Goal: Find specific page/section

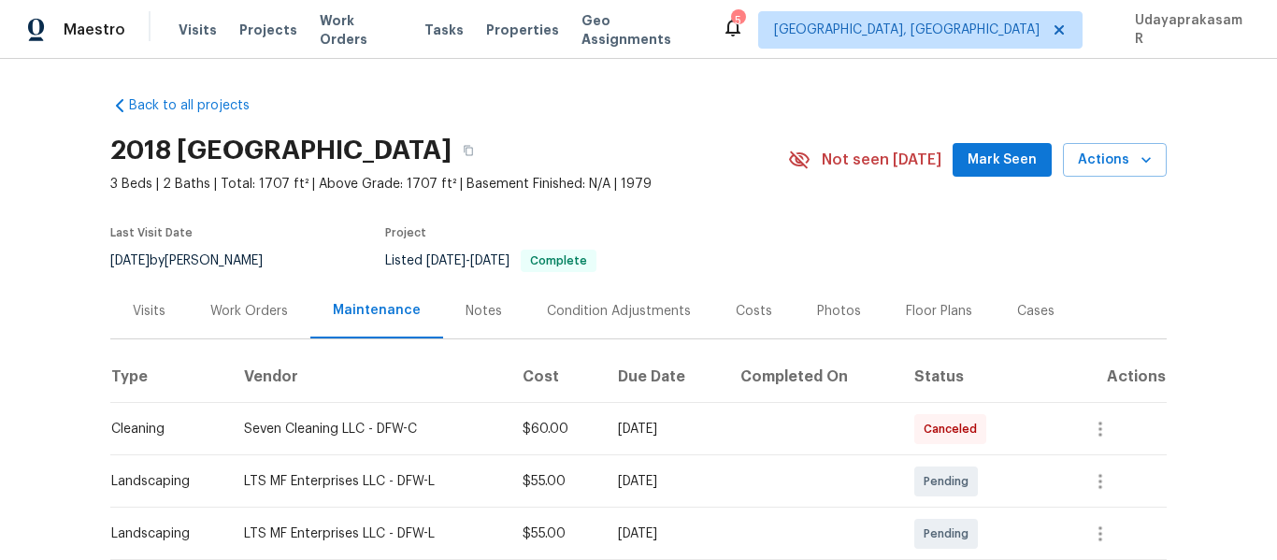
scroll to position [281, 0]
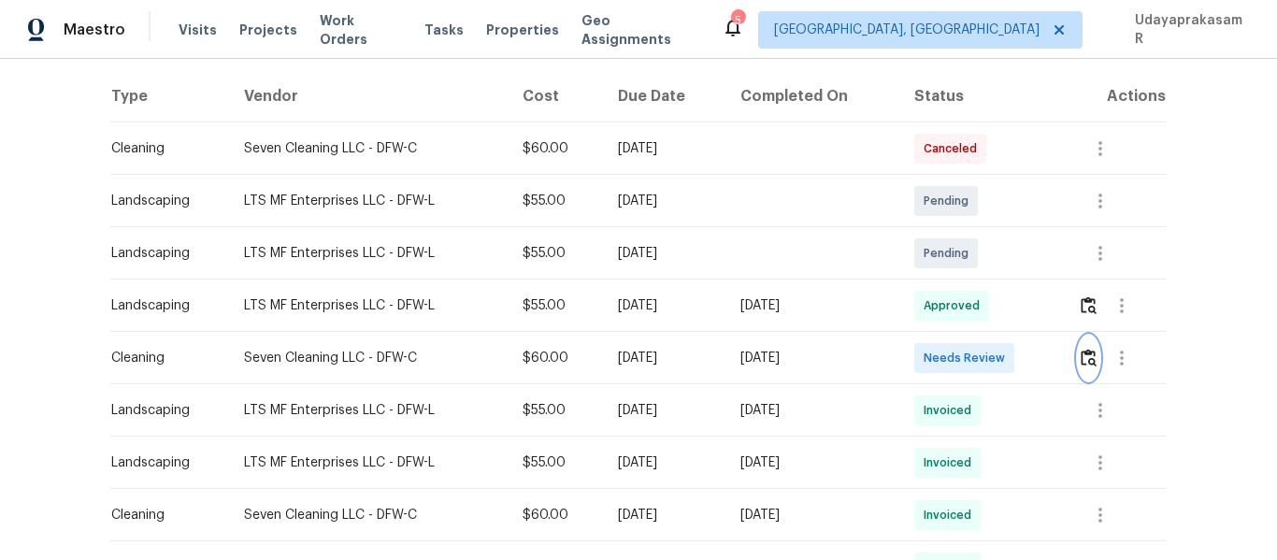
click at [1083, 357] on img "button" at bounding box center [1089, 358] width 16 height 18
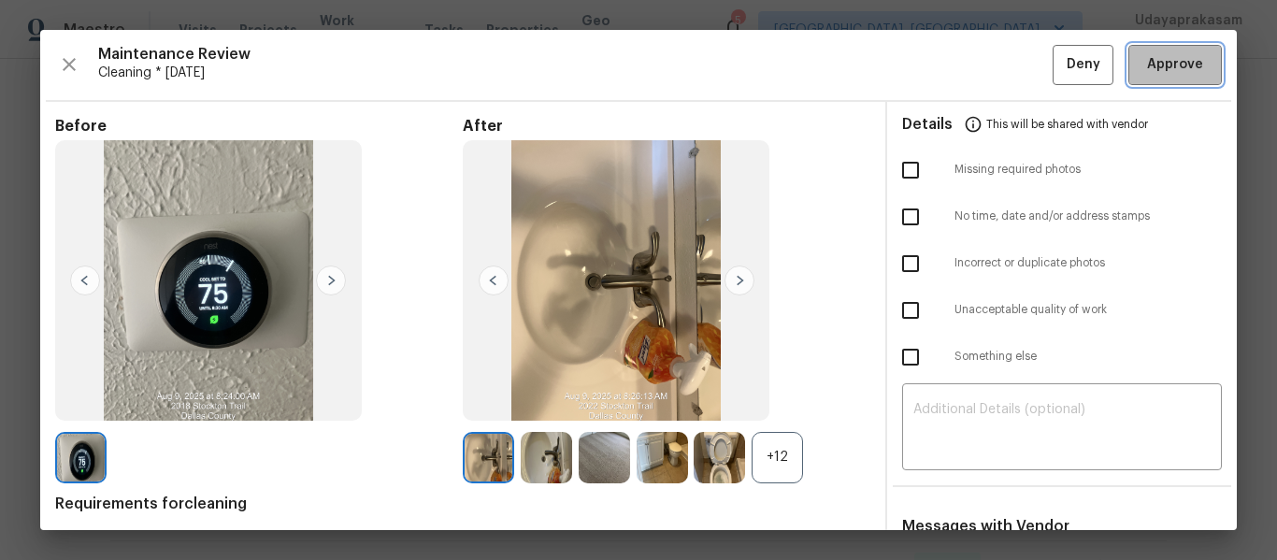
click at [1158, 83] on button "Approve" at bounding box center [1176, 65] width 94 height 40
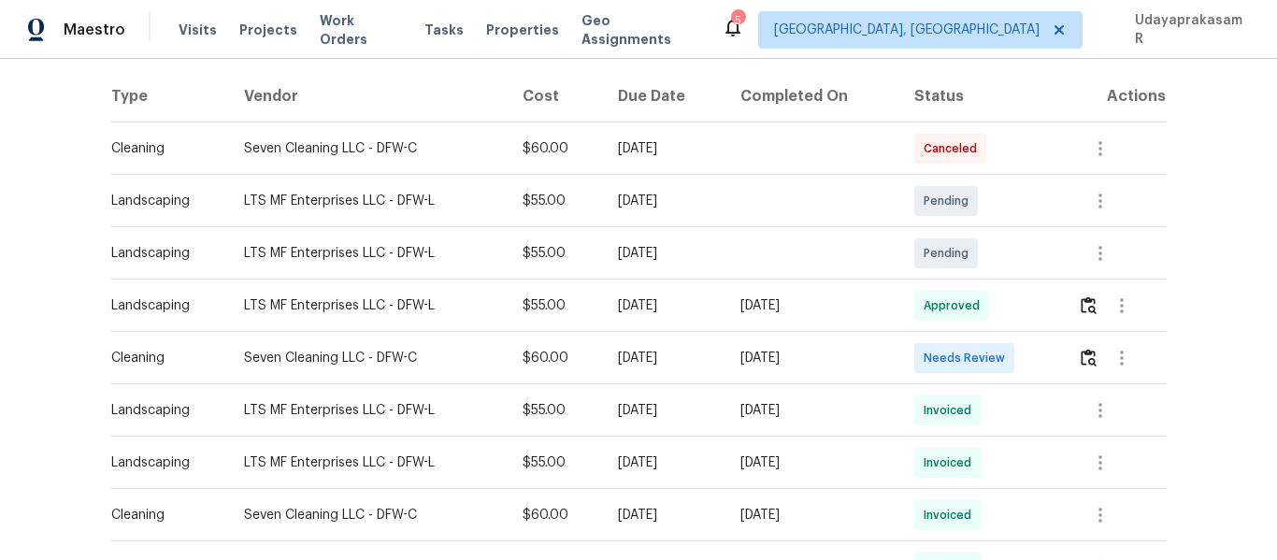
click at [1194, 275] on div "Back to all projects 2018 Stockton Trl, Grand Prairie, TX 75052 3 Beds | 2 Bath…" at bounding box center [638, 309] width 1277 height 501
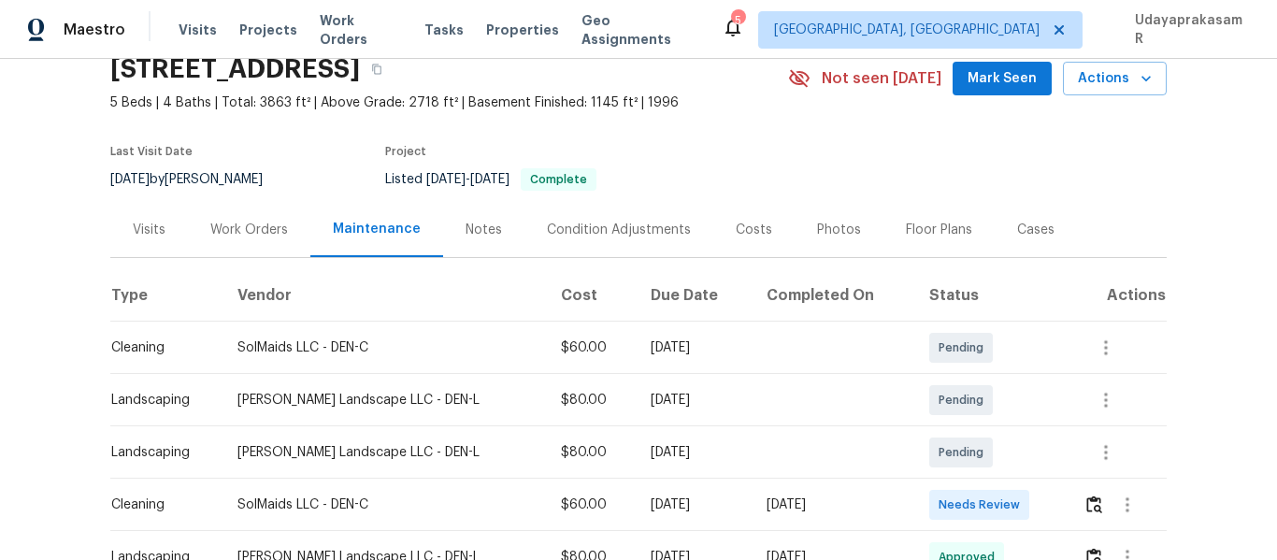
scroll to position [187, 0]
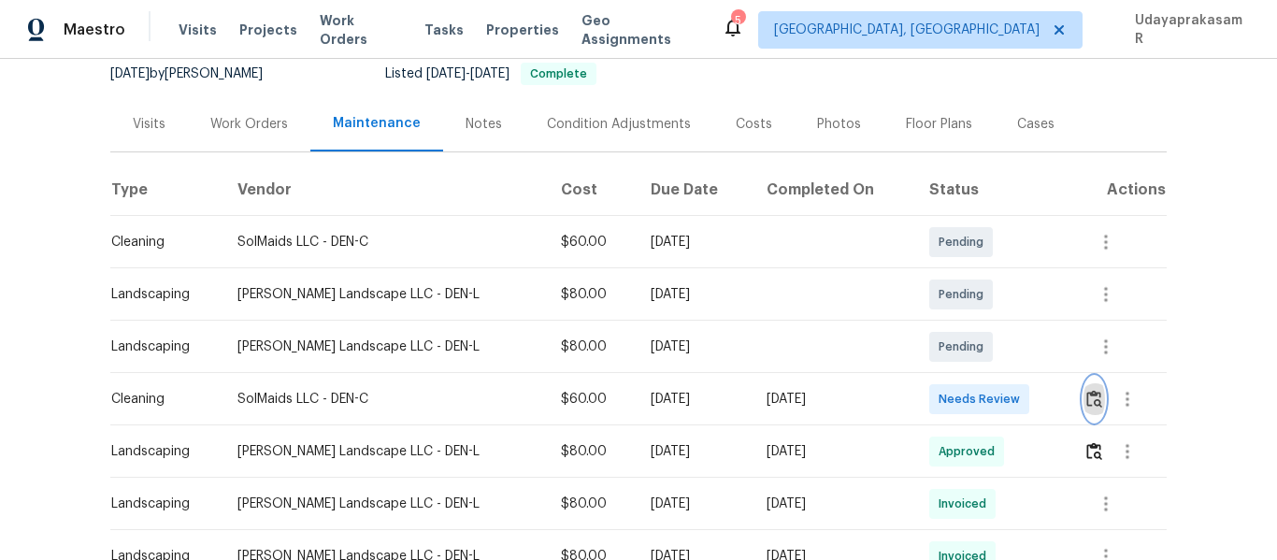
click at [1086, 407] on img "button" at bounding box center [1094, 399] width 16 height 18
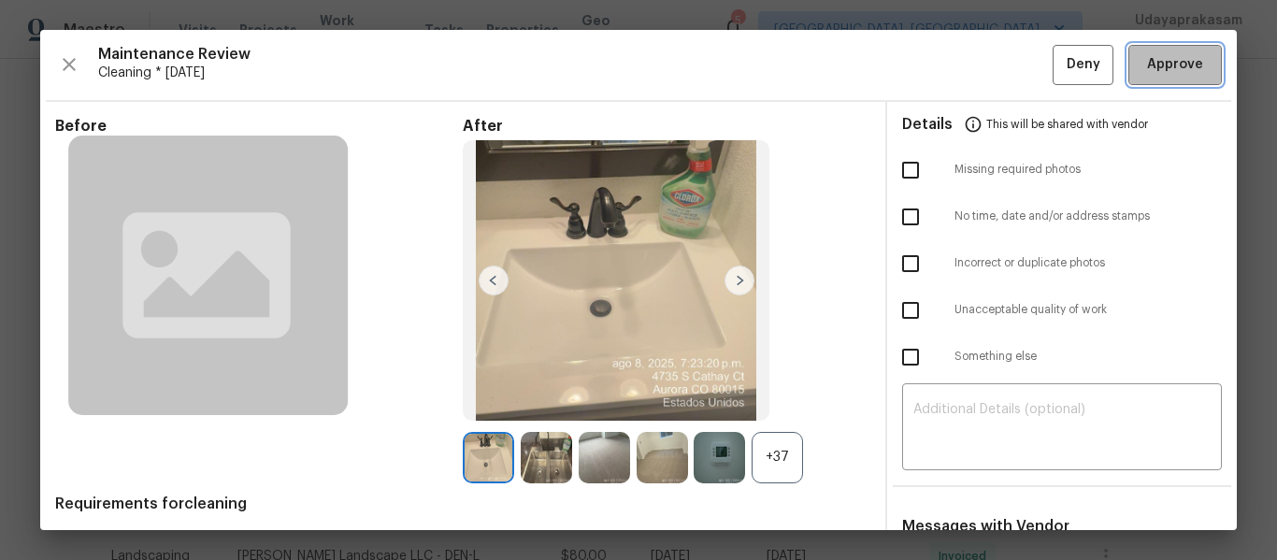
click at [1147, 56] on span "Approve" at bounding box center [1175, 64] width 56 height 23
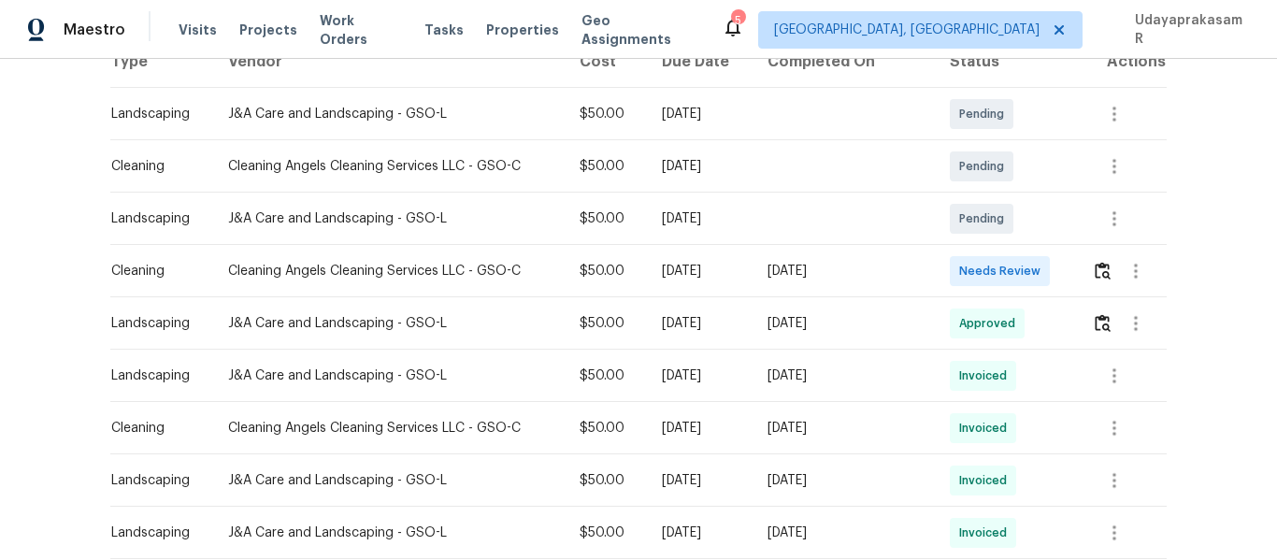
scroll to position [374, 0]
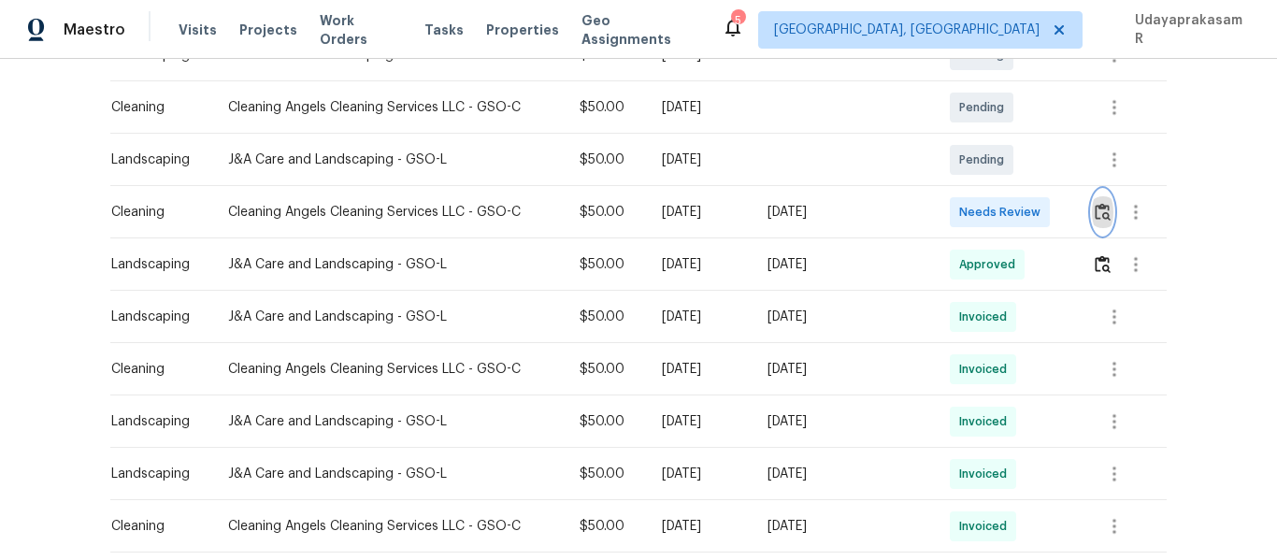
click at [1098, 216] on img "button" at bounding box center [1103, 212] width 16 height 18
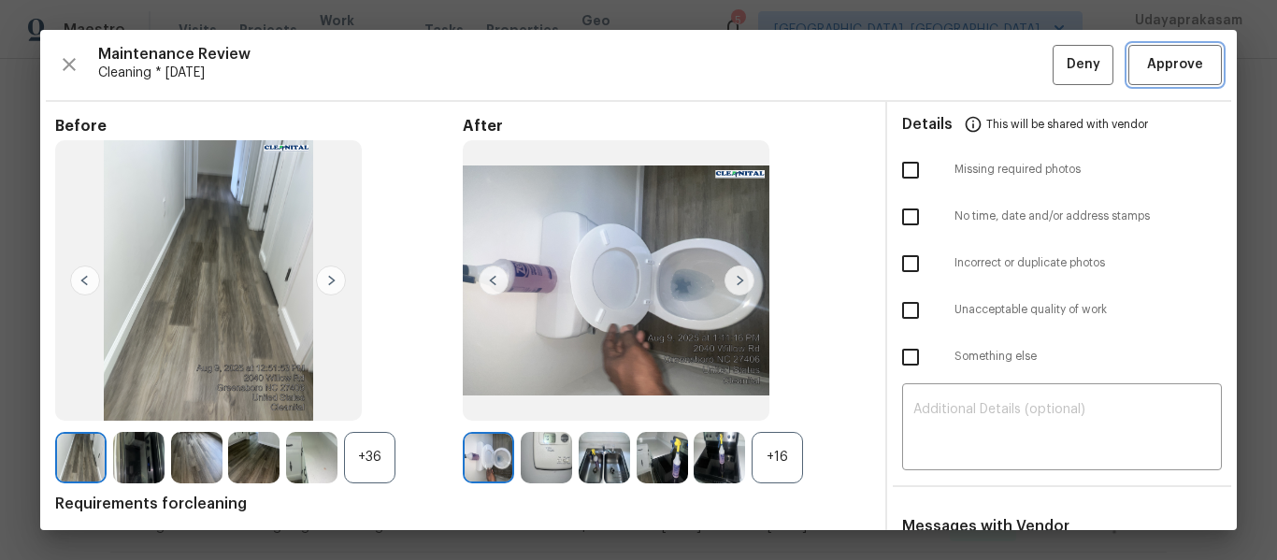
click at [1155, 66] on span "Approve" at bounding box center [1175, 64] width 56 height 23
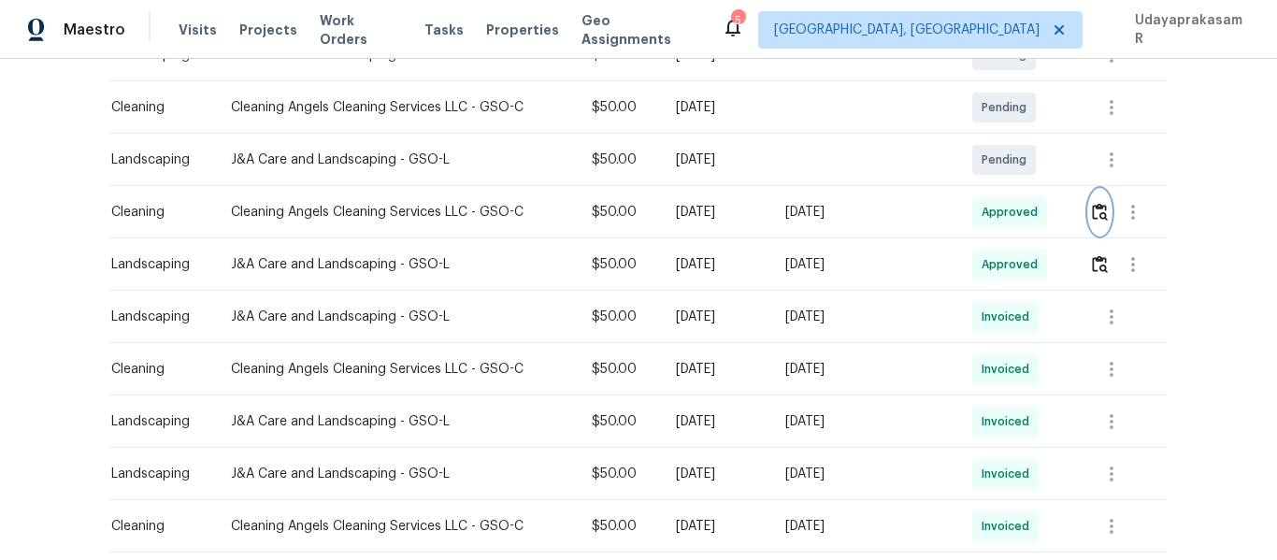
scroll to position [0, 0]
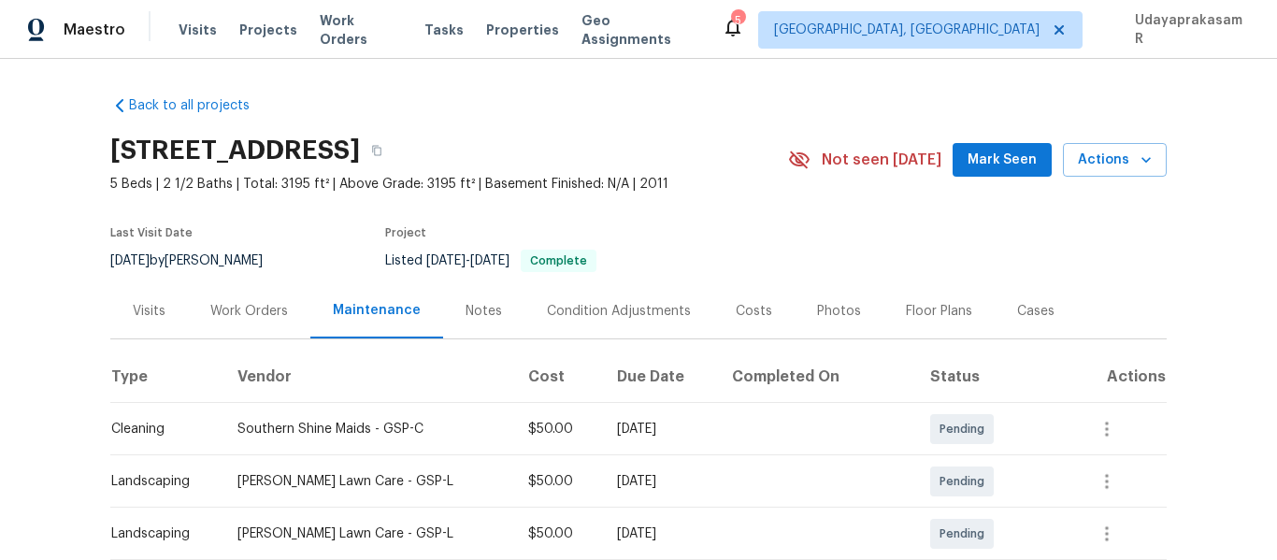
scroll to position [281, 0]
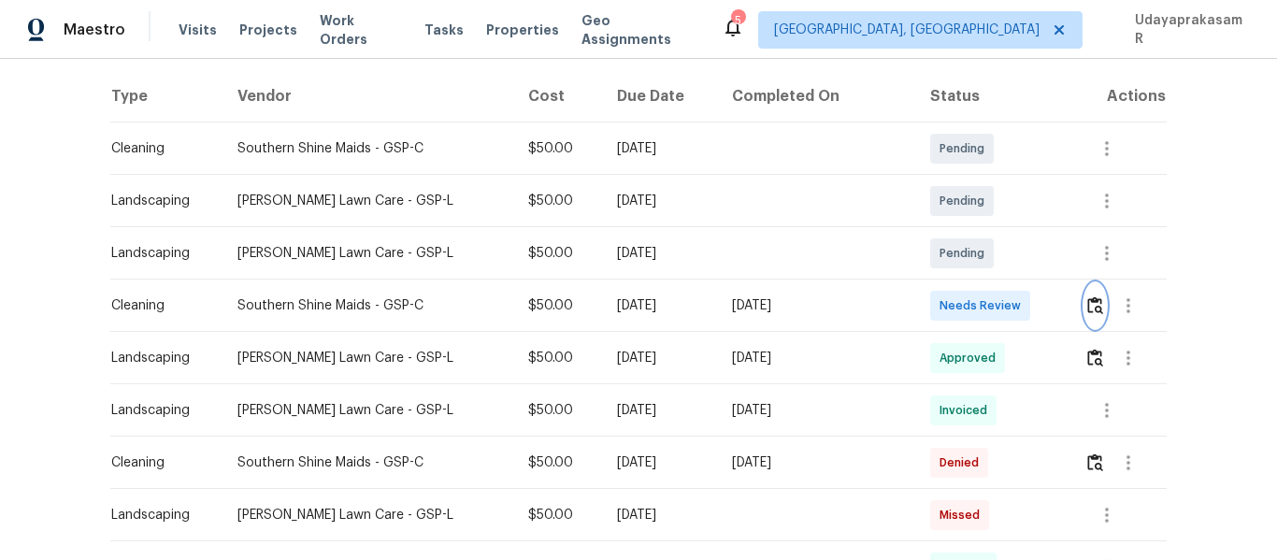
click at [1090, 302] on img "button" at bounding box center [1095, 305] width 16 height 18
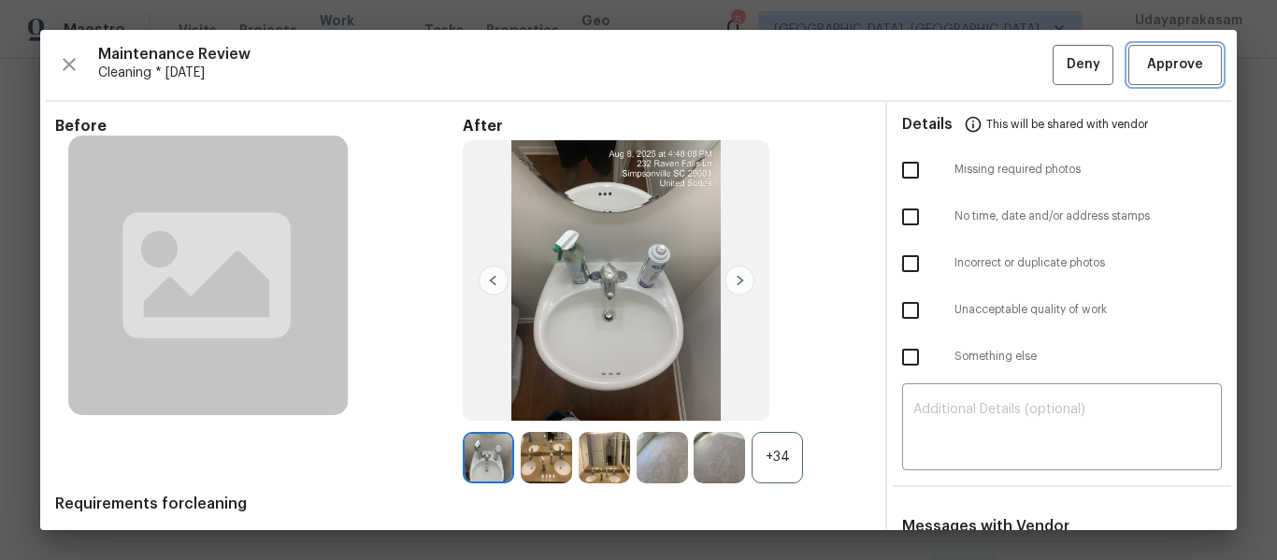
click at [1129, 70] on button "Approve" at bounding box center [1176, 65] width 94 height 40
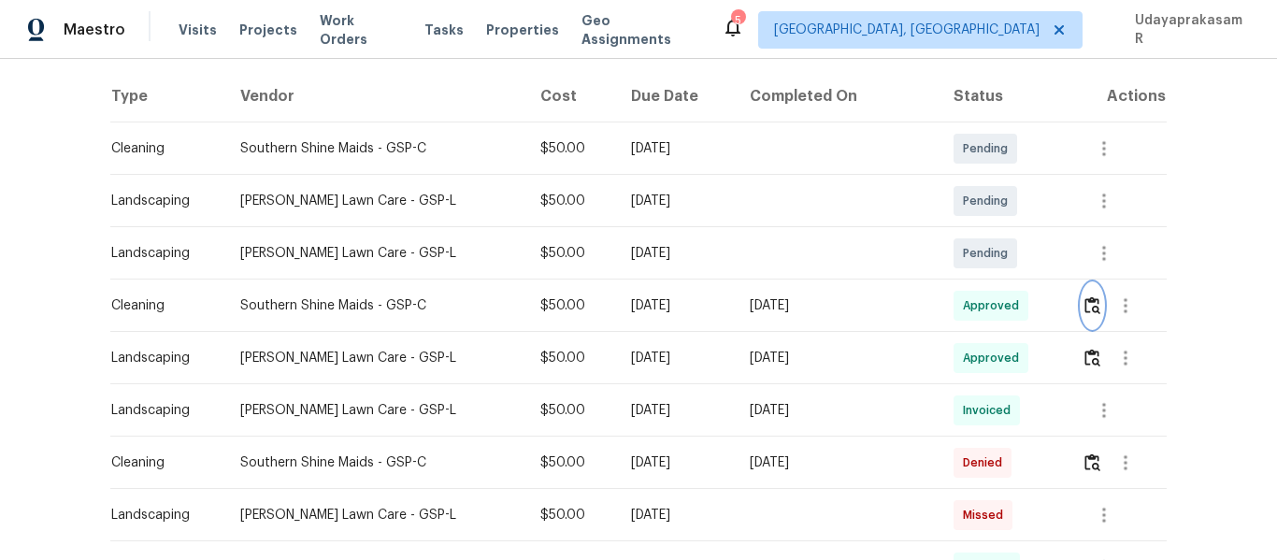
scroll to position [0, 0]
